Goal: Information Seeking & Learning: Learn about a topic

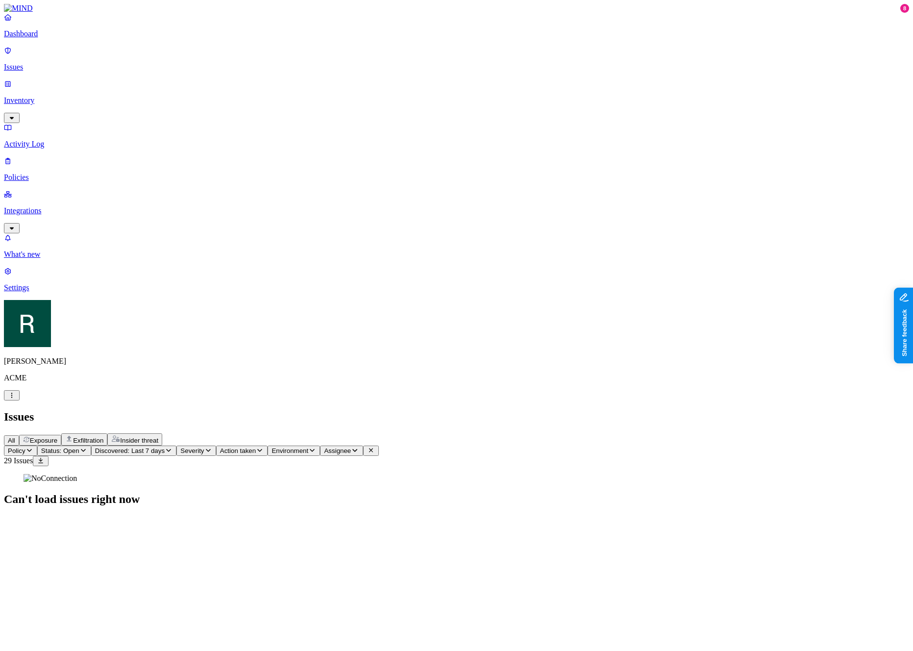
click at [204, 447] on span "Severity" at bounding box center [192, 450] width 24 height 7
click at [319, 83] on img at bounding box center [318, 87] width 8 height 8
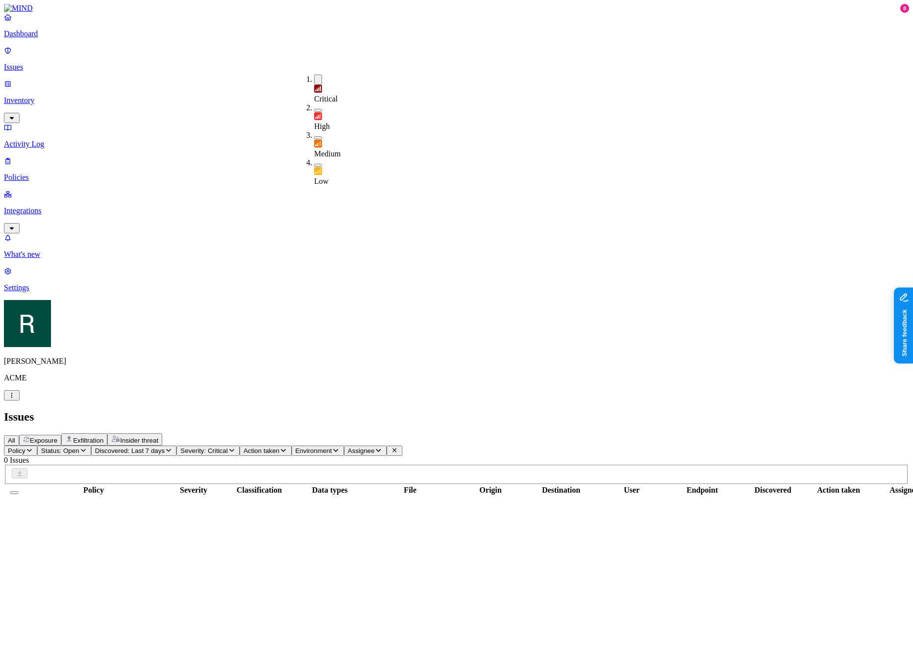
click at [314, 85] on div "Critical" at bounding box center [314, 94] width 0 height 19
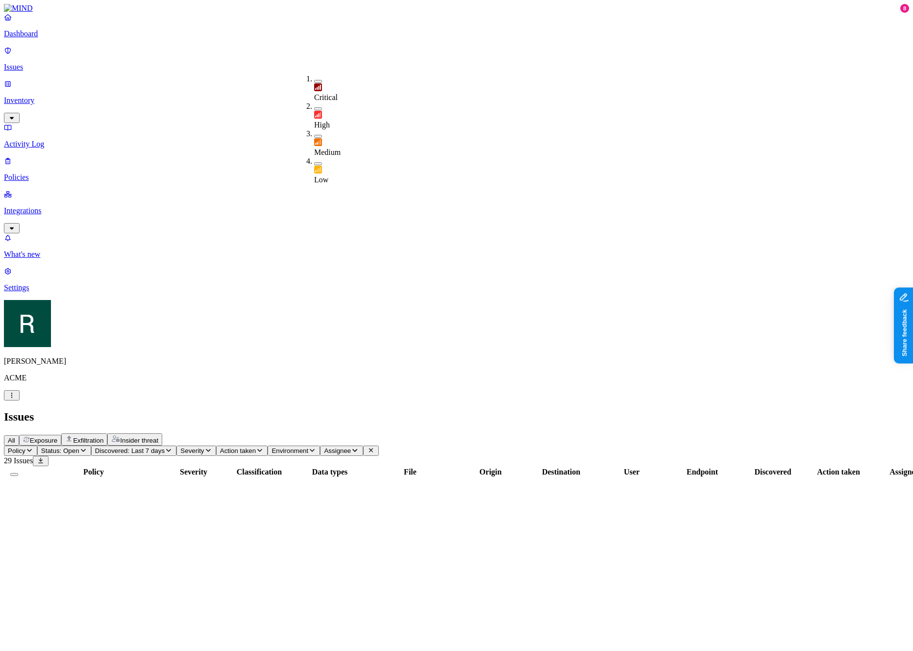
click at [330, 121] on span "High" at bounding box center [322, 125] width 16 height 8
click at [330, 122] on span "High" at bounding box center [322, 126] width 16 height 8
click at [370, 410] on div "Issues" at bounding box center [456, 416] width 905 height 13
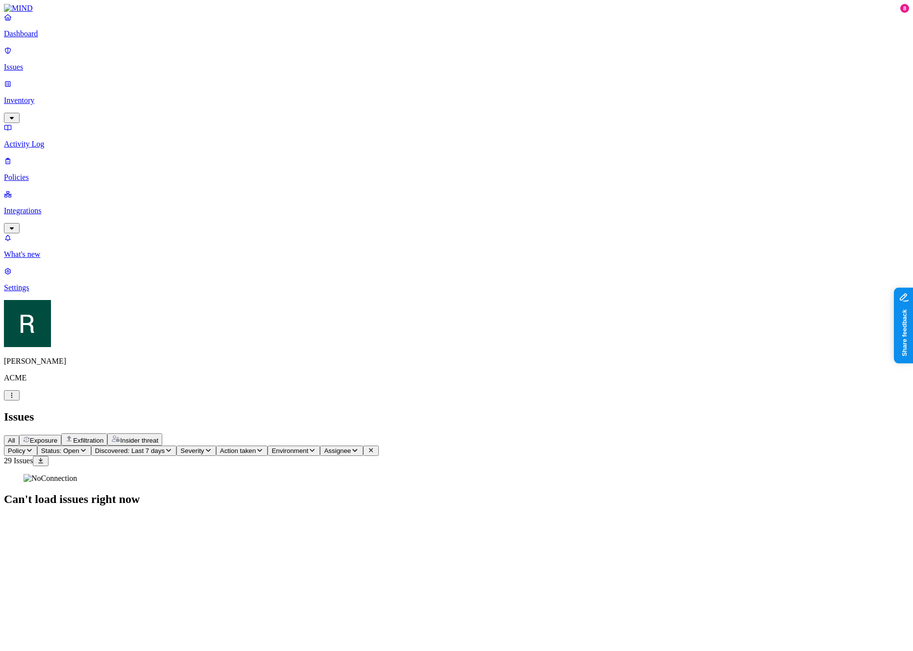
click at [165, 447] on span "Discovered: Last 7 days" at bounding box center [130, 450] width 70 height 7
click at [232, 101] on div "Last 7 days" at bounding box center [232, 96] width 0 height 26
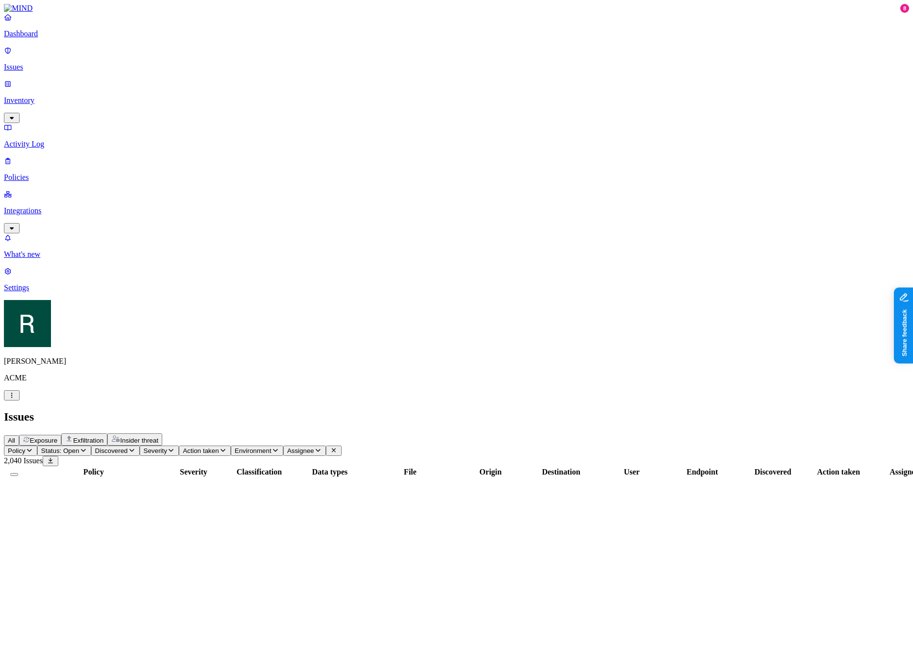
click at [128, 447] on span "Discovered" at bounding box center [111, 450] width 33 height 7
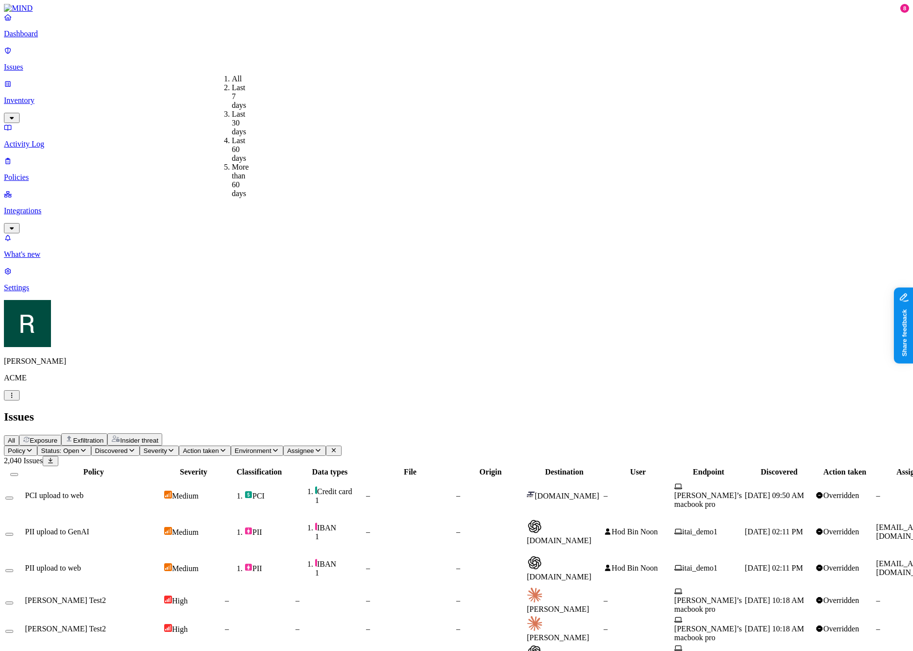
click at [232, 93] on div "Last 7 days" at bounding box center [232, 96] width 0 height 26
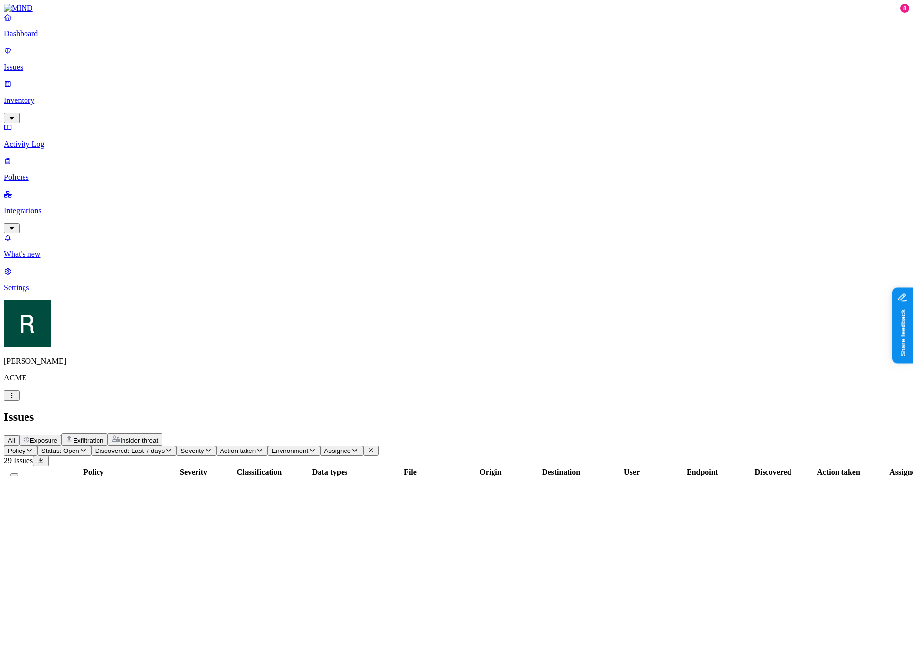
click at [385, 433] on div "All Exposure Exfiltration Insider threat" at bounding box center [456, 439] width 905 height 12
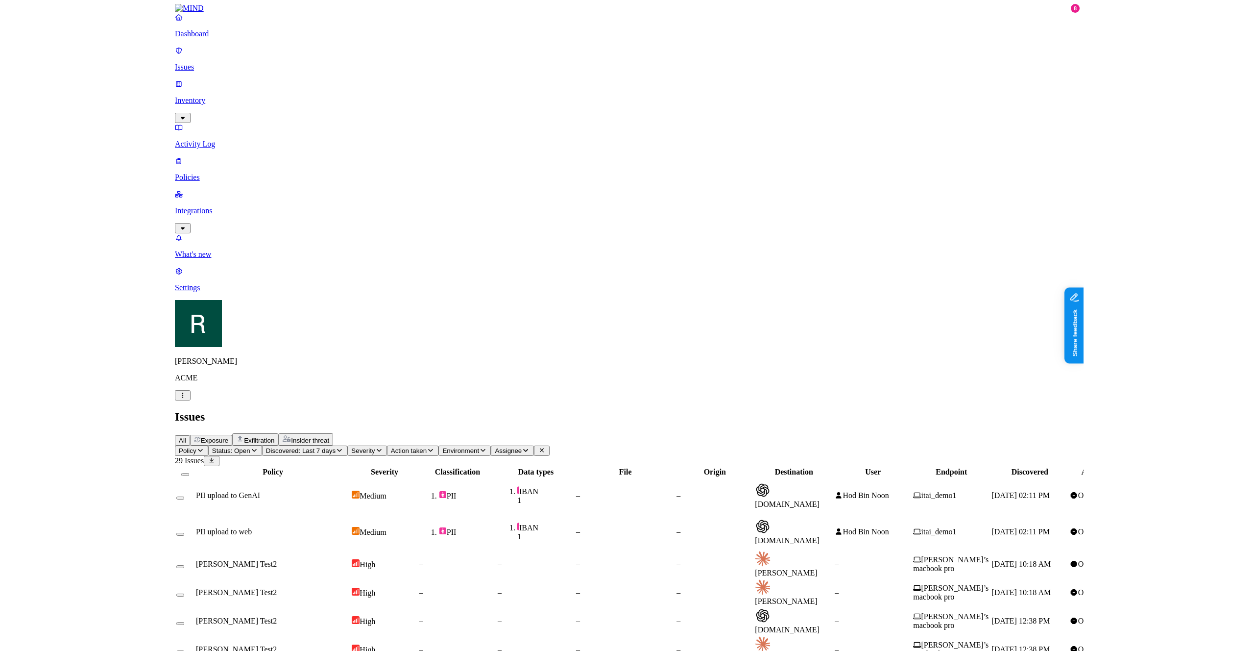
scroll to position [20, 0]
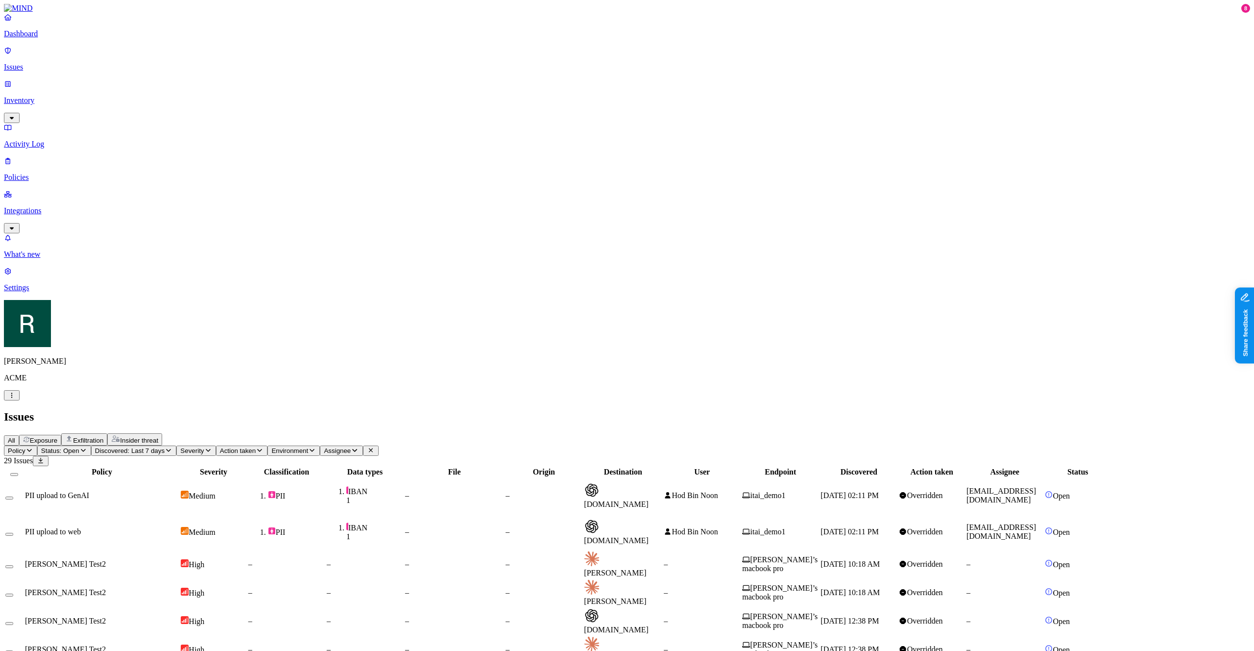
click at [165, 447] on span "Discovered: Last 7 days" at bounding box center [130, 450] width 70 height 7
click at [232, 111] on div "Last 30 days" at bounding box center [232, 123] width 0 height 26
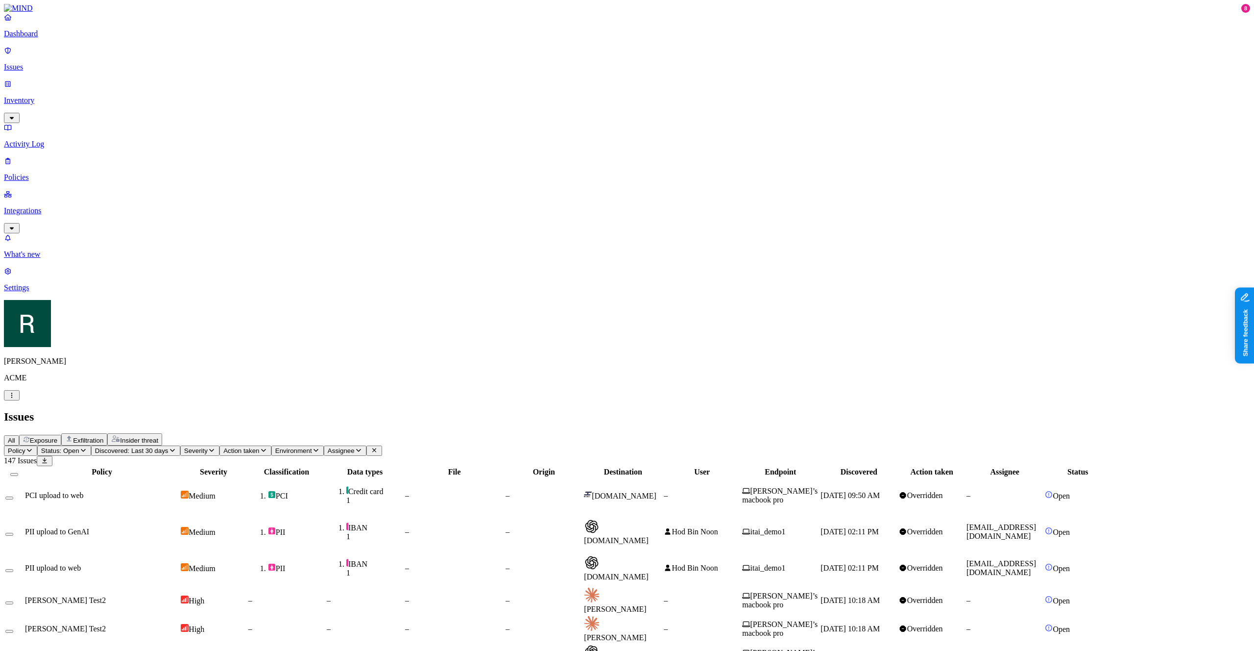
scroll to position [58, 0]
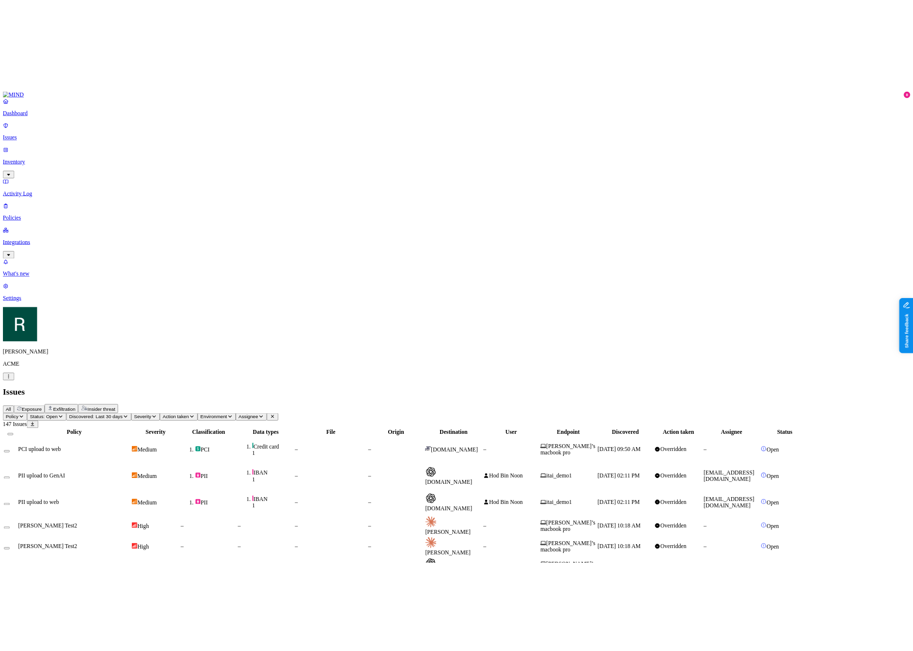
scroll to position [0, 0]
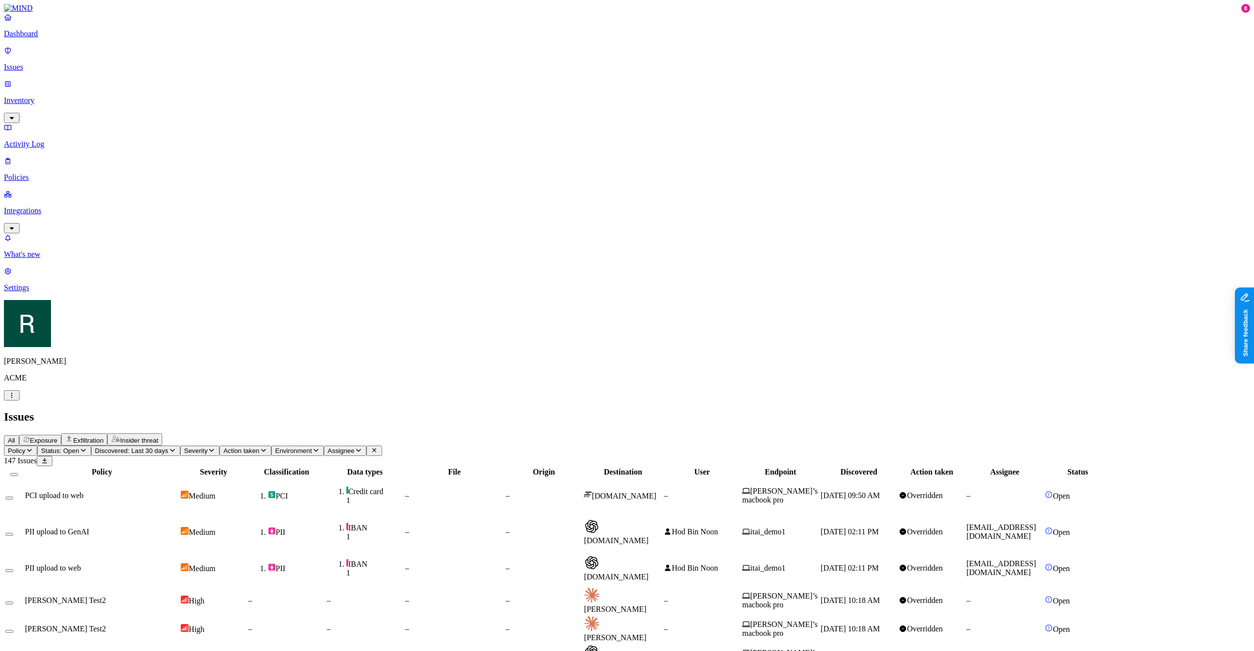
click at [259, 447] on span "Action taken" at bounding box center [241, 450] width 36 height 7
click at [396, 410] on header "Issues All Exposure Exfiltration Insider threat" at bounding box center [627, 427] width 1247 height 35
click at [220, 445] on button "Severity" at bounding box center [199, 450] width 39 height 10
click at [322, 138] on img at bounding box center [322, 142] width 8 height 8
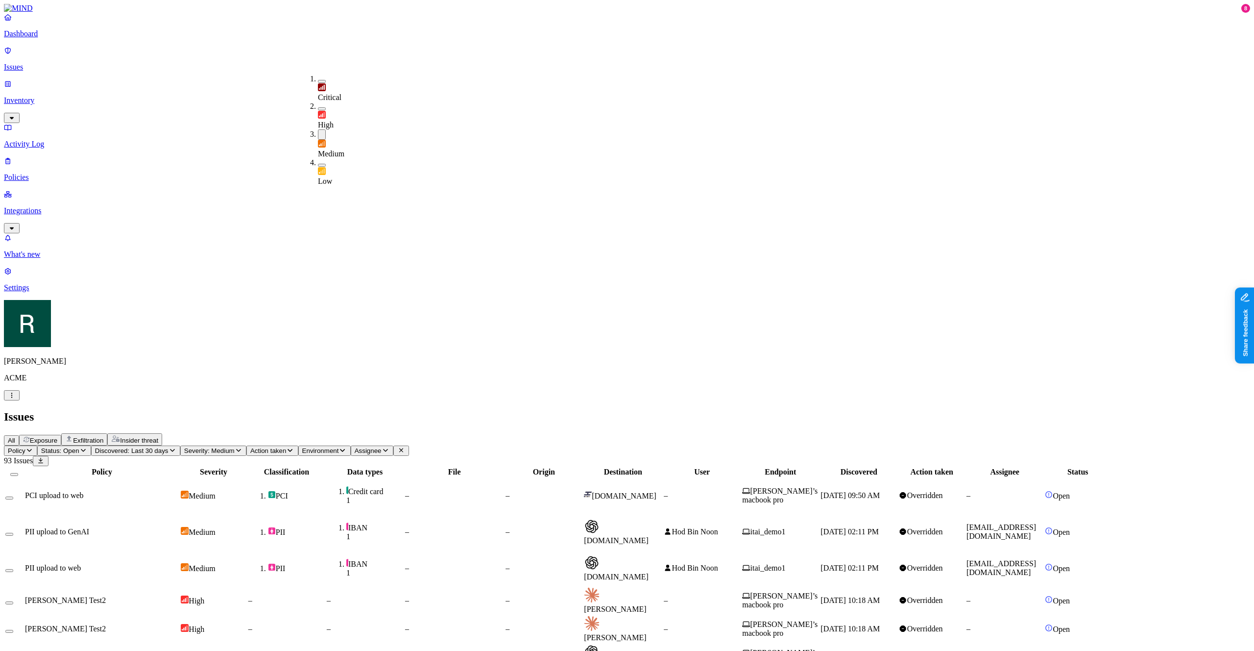
click at [322, 111] on img at bounding box center [322, 115] width 8 height 8
click at [377, 433] on div "All Exposure Exfiltration Insider threat" at bounding box center [627, 439] width 1247 height 12
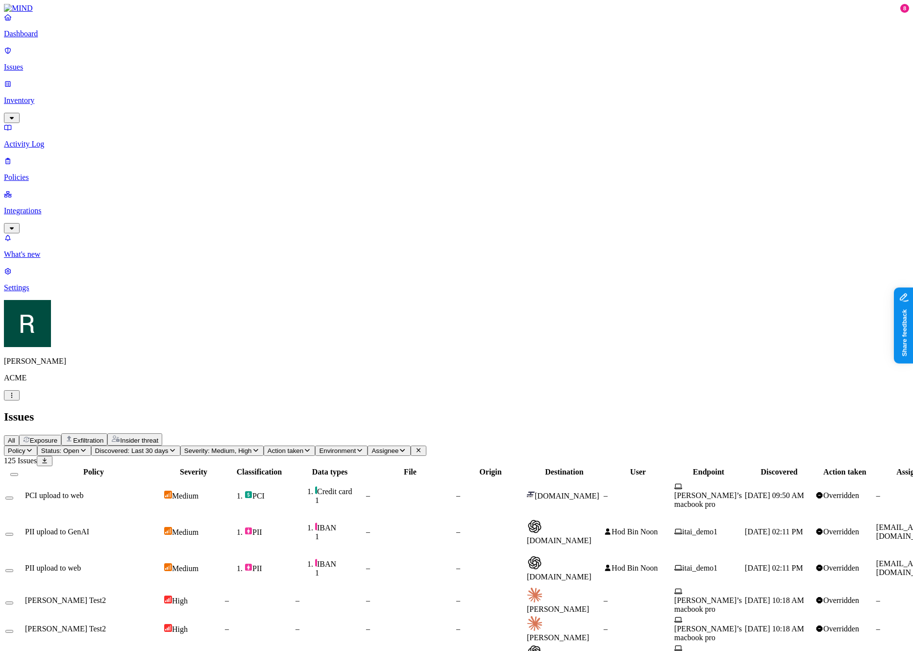
click at [79, 447] on span "Status: Open" at bounding box center [60, 450] width 38 height 7
click at [25, 447] on span "Policy" at bounding box center [17, 450] width 18 height 7
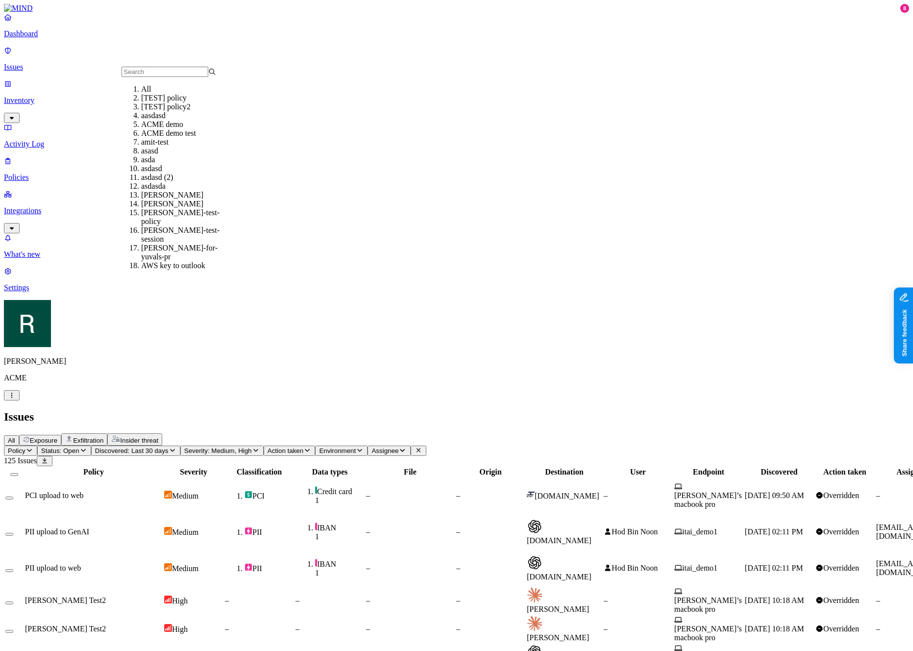
click at [73, 96] on p "Inventory" at bounding box center [456, 100] width 905 height 9
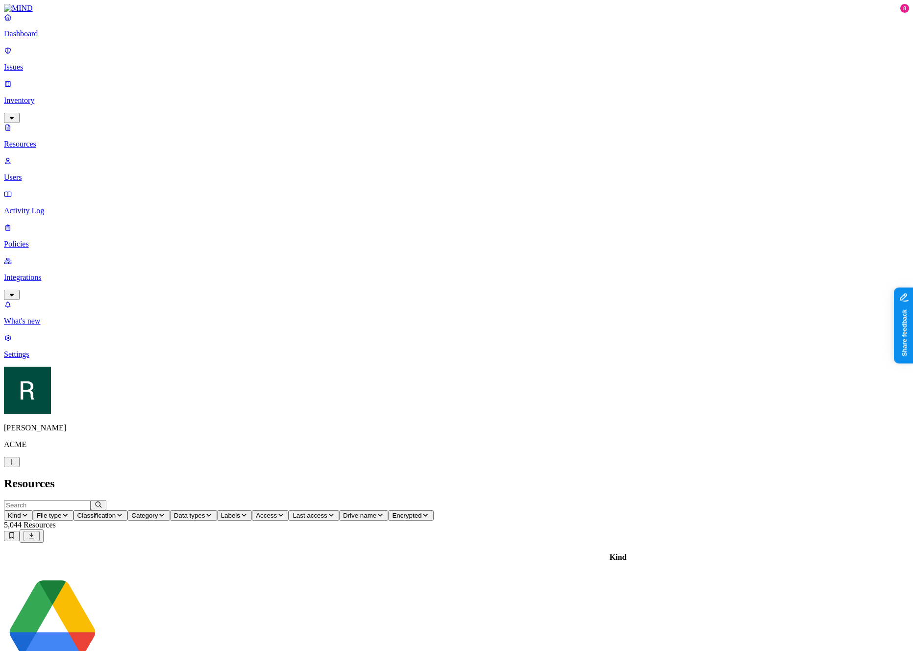
click at [56, 63] on p "Issues" at bounding box center [456, 67] width 905 height 9
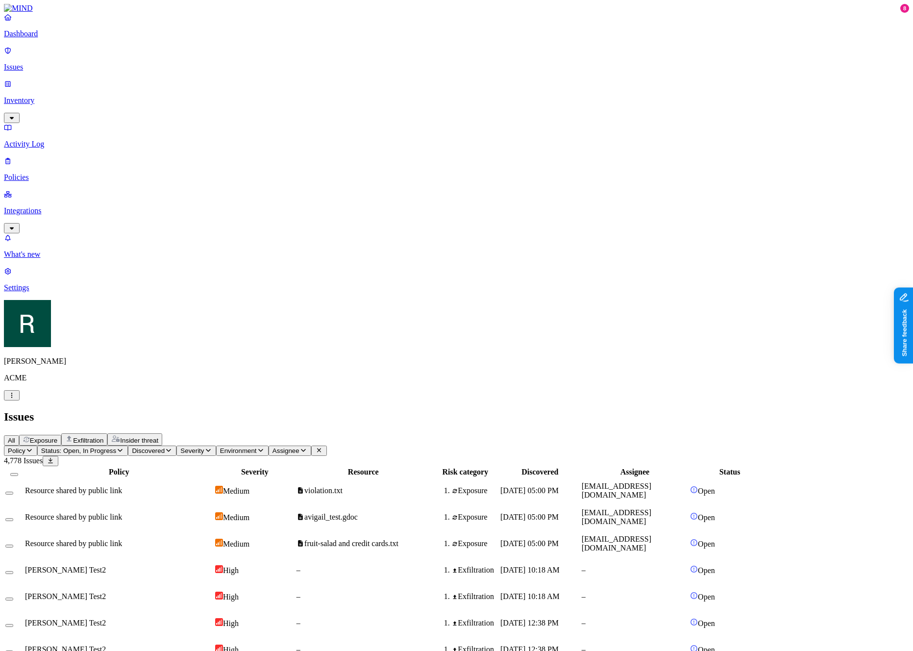
click at [299, 447] on span "Assignee" at bounding box center [285, 450] width 27 height 7
